Goal: Task Accomplishment & Management: Manage account settings

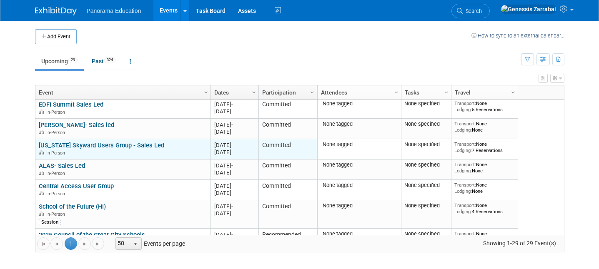
click at [115, 146] on link "[US_STATE] Skyward Users Group - Sales Led" at bounding box center [102, 146] width 126 height 8
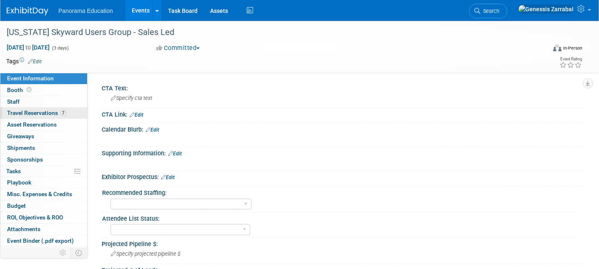
click at [56, 108] on link "7 Travel Reservations 7" at bounding box center [43, 113] width 87 height 11
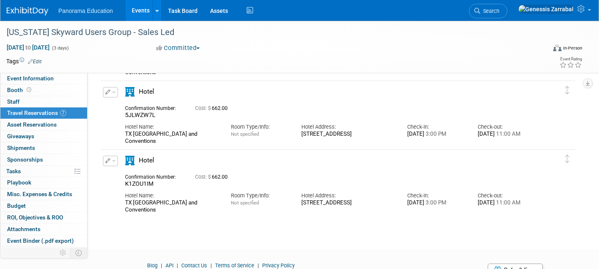
scroll to position [418, 0]
click at [150, 182] on span "K1ZOU1IM" at bounding box center [139, 183] width 28 height 7
copy span "K1ZOU1IM"
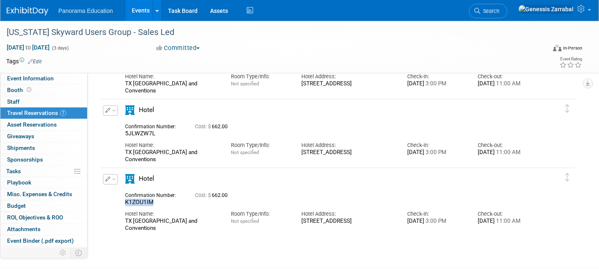
scroll to position [403, 0]
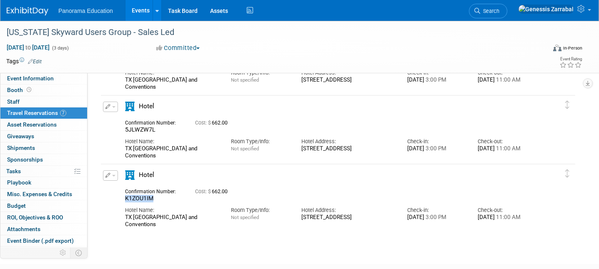
click at [149, 199] on span "K1ZOU1IM" at bounding box center [139, 198] width 28 height 7
click at [109, 176] on icon "button" at bounding box center [108, 175] width 5 height 5
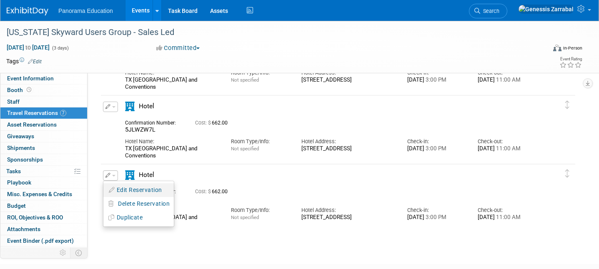
click at [123, 186] on button "Edit Reservation" at bounding box center [138, 190] width 71 height 12
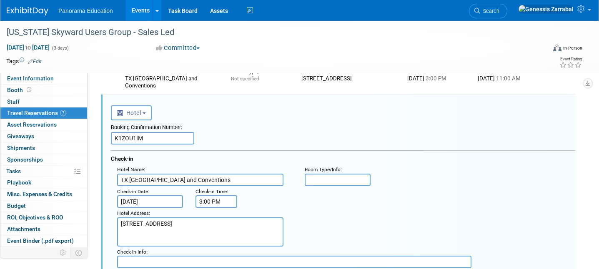
scroll to position [0, 0]
click at [113, 139] on input "K1ZOU1IM" at bounding box center [152, 138] width 83 height 13
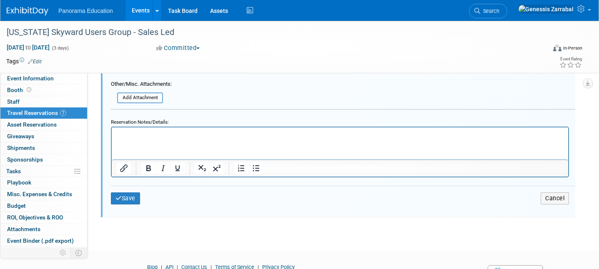
scroll to position [849, 0]
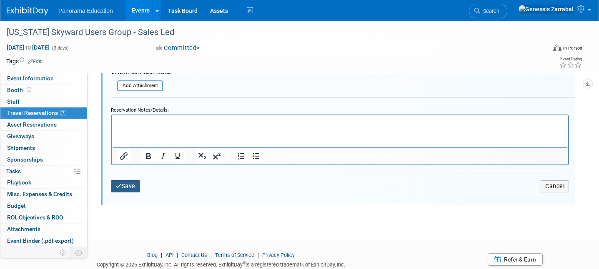
type input "CANCELLED - K1ZOU1IM"
click at [132, 186] on button "Save" at bounding box center [125, 187] width 29 height 12
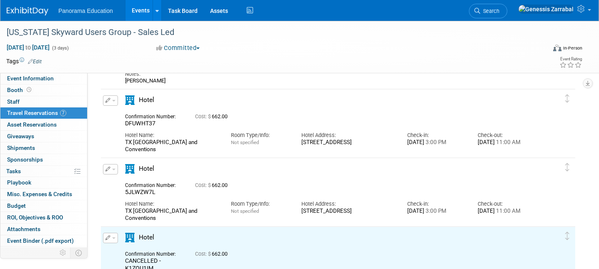
scroll to position [336, 0]
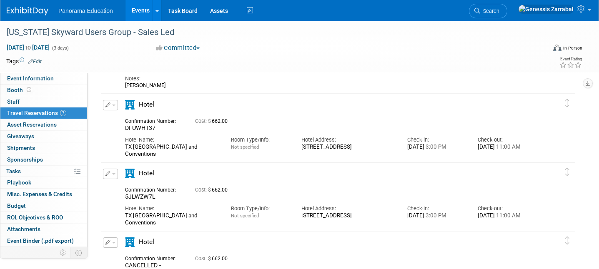
click at [110, 174] on icon "button" at bounding box center [108, 173] width 5 height 5
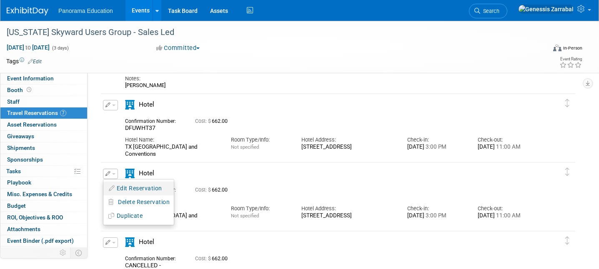
click at [133, 186] on button "Edit Reservation" at bounding box center [138, 189] width 71 height 12
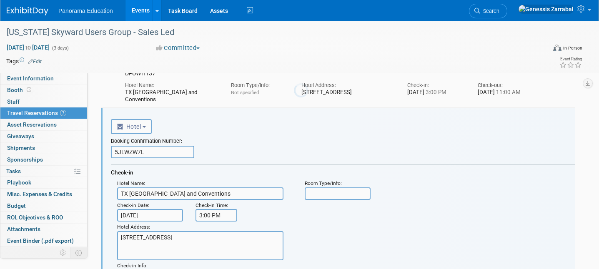
scroll to position [0, 0]
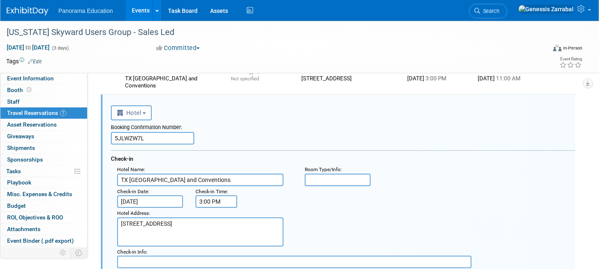
click at [113, 138] on input "5JLWZW7L" at bounding box center [152, 138] width 83 height 13
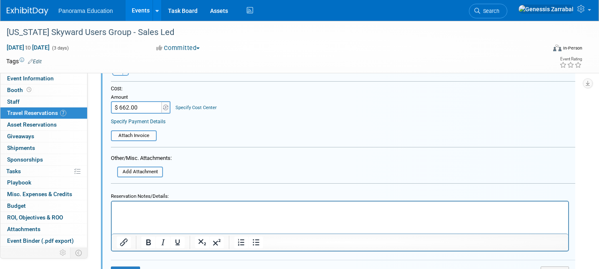
scroll to position [693, 0]
type input "CANCELLED - 5JLWZW7L"
click at [145, 109] on input "$ 662.00" at bounding box center [137, 108] width 52 height 13
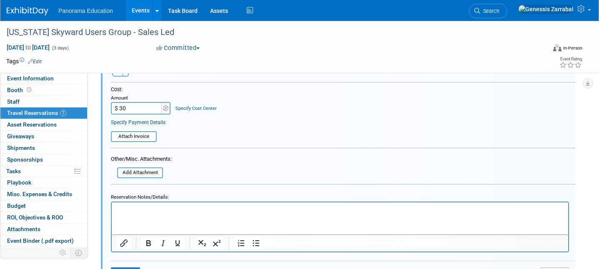
type input "$ 30.00"
click at [295, 196] on div "Reservation Notes/Details:" at bounding box center [340, 196] width 458 height 11
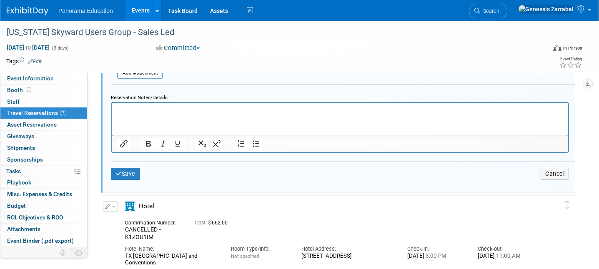
scroll to position [801, 0]
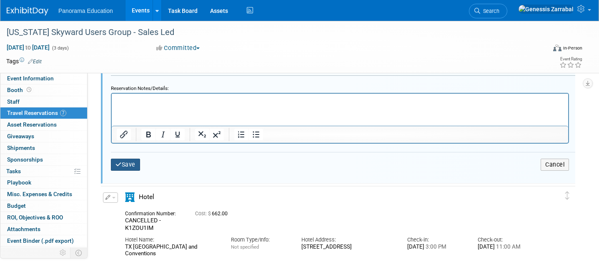
click at [126, 166] on button "Save" at bounding box center [125, 165] width 29 height 12
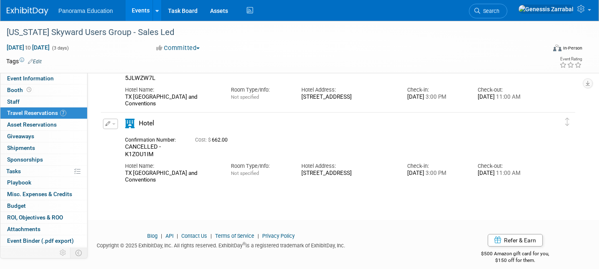
scroll to position [404, 0]
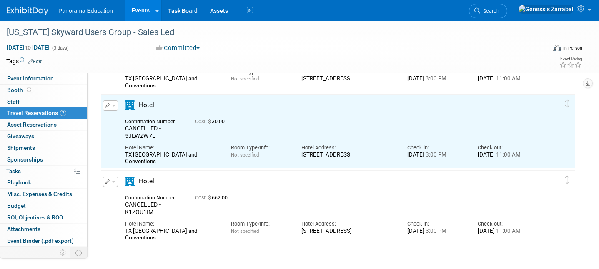
click at [113, 184] on button "button" at bounding box center [110, 182] width 15 height 10
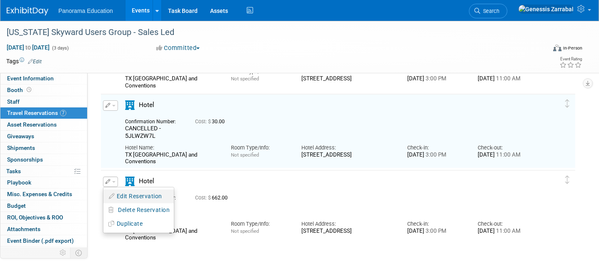
click at [132, 196] on button "Edit Reservation" at bounding box center [138, 197] width 71 height 12
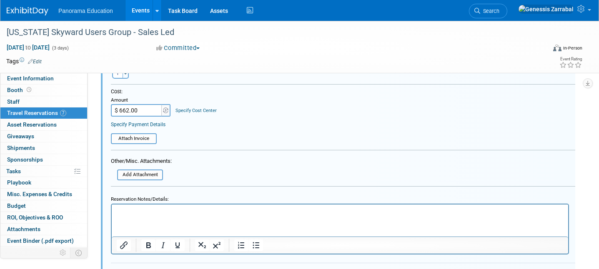
scroll to position [766, 0]
click at [130, 108] on input "$ 662.00" at bounding box center [137, 111] width 52 height 13
type input "$ 30.00"
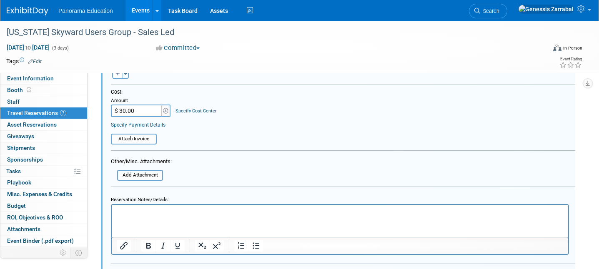
click at [214, 148] on form "<i class="fas fa-plane" style="padding: 6px 4px 6px 1px;"></i> Flight <i class=…" at bounding box center [343, 54] width 465 height 478
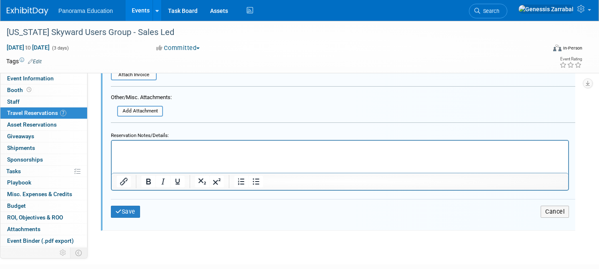
scroll to position [832, 0]
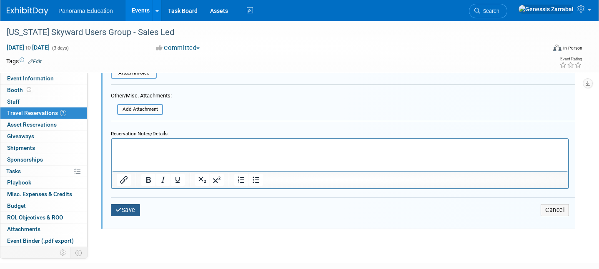
click at [133, 210] on button "Save" at bounding box center [125, 210] width 29 height 12
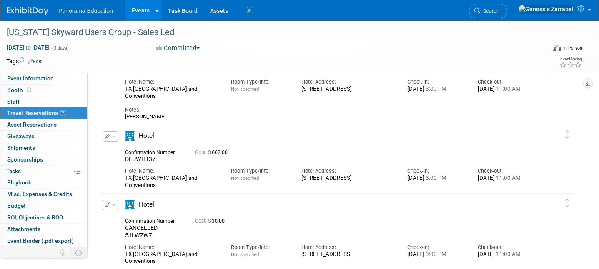
scroll to position [304, 0]
